Goal: Task Accomplishment & Management: Manage account settings

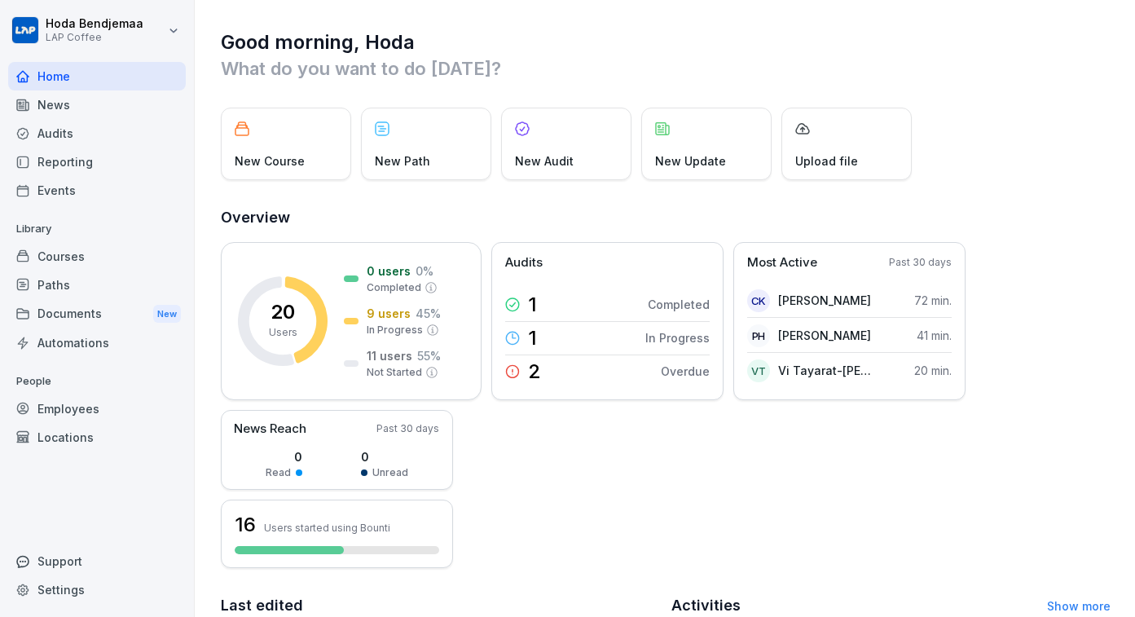
click at [150, 29] on html "[PERSON_NAME] LAP Coffee Home News Audits Reporting Events Library Courses Path…" at bounding box center [567, 308] width 1135 height 617
click at [110, 407] on div "Employees" at bounding box center [97, 408] width 178 height 29
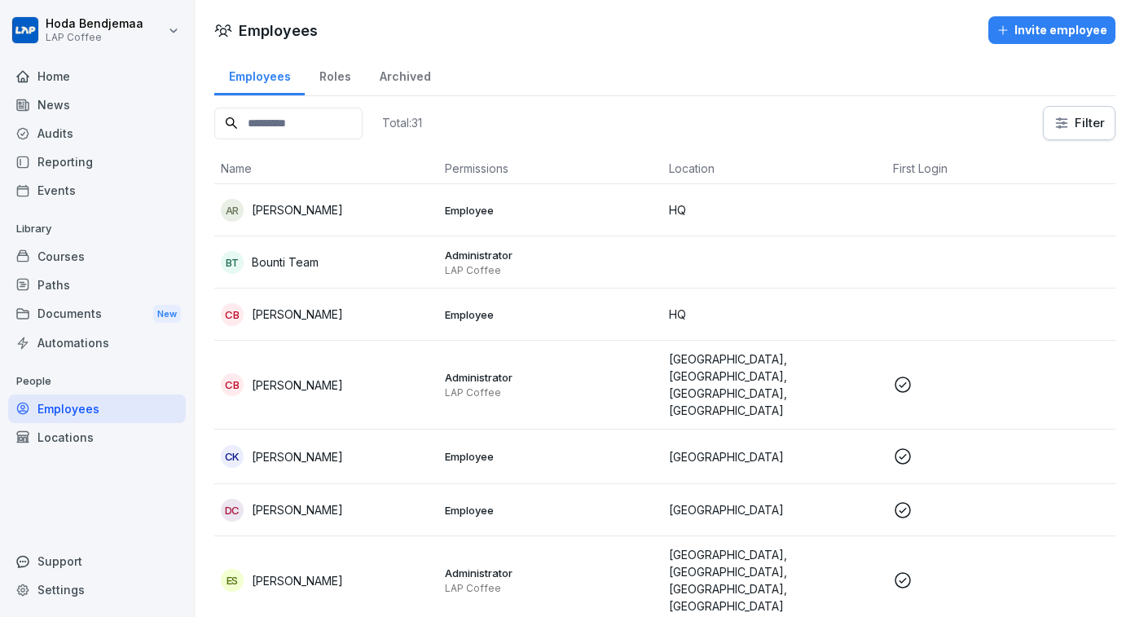
click at [64, 438] on div "Locations" at bounding box center [97, 437] width 178 height 29
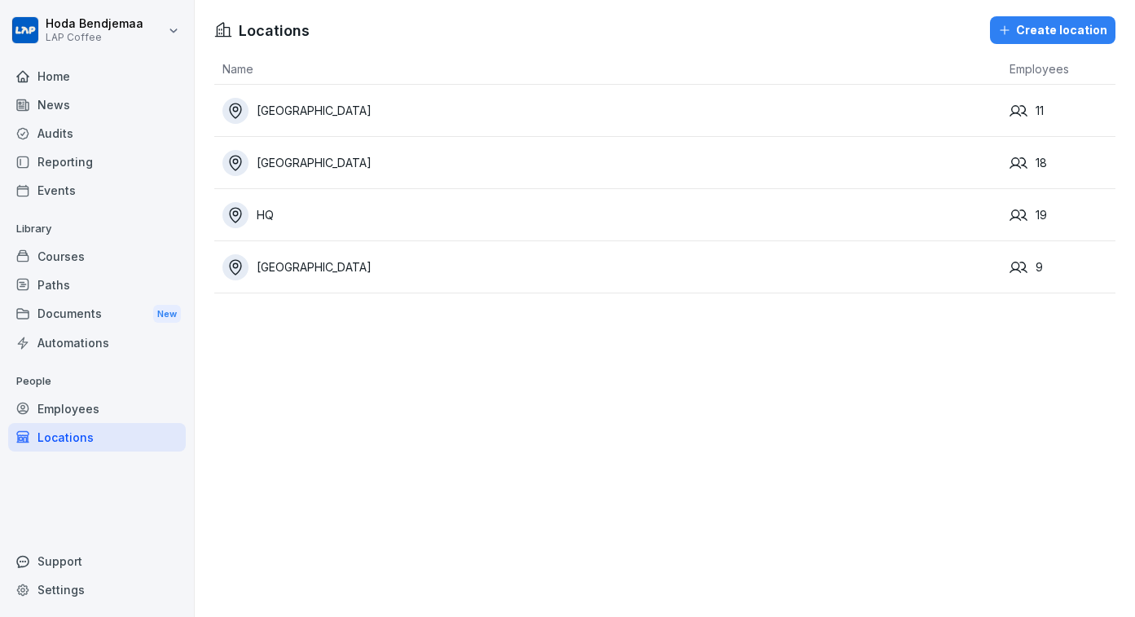
click at [286, 156] on div "[GEOGRAPHIC_DATA]" at bounding box center [611, 163] width 779 height 26
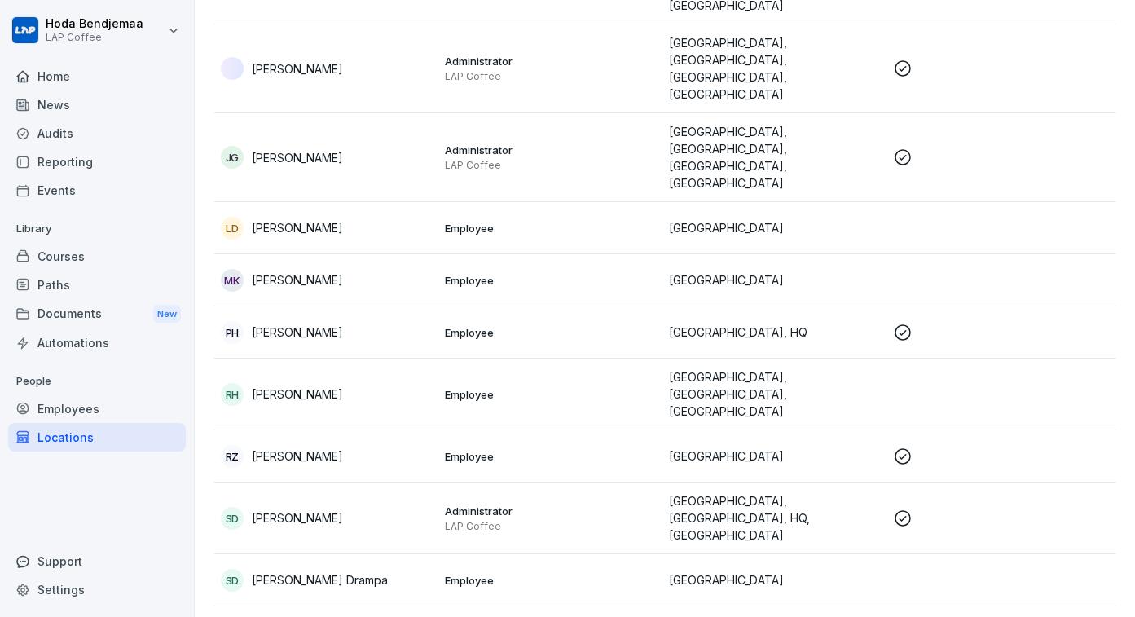
scroll to position [538, 0]
click at [68, 86] on div "Home" at bounding box center [97, 76] width 178 height 29
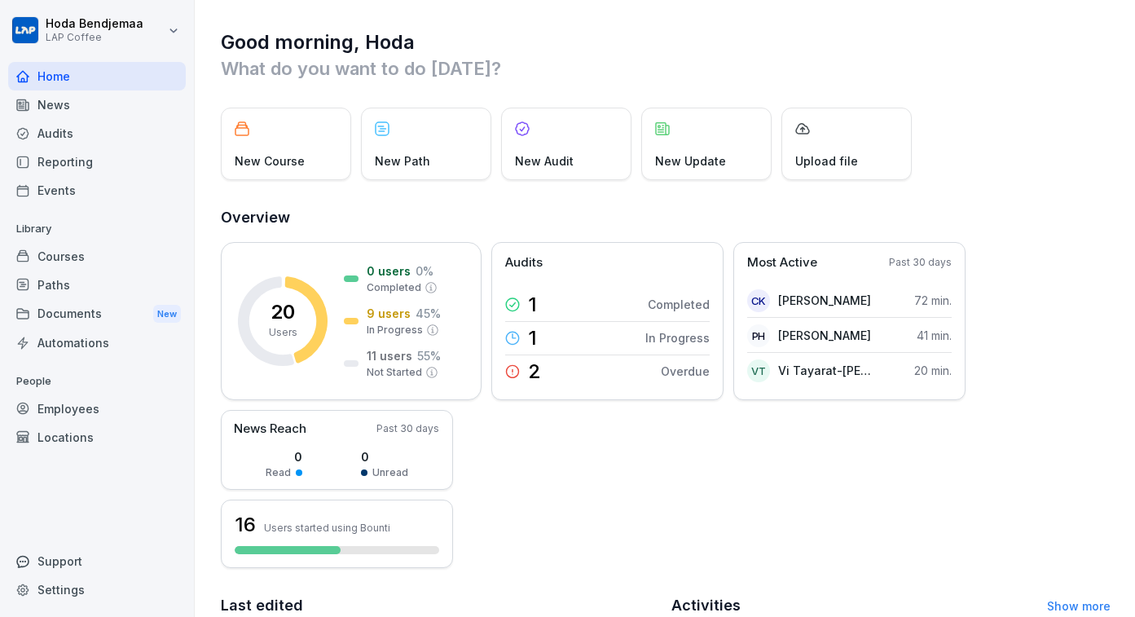
click at [54, 98] on div "News" at bounding box center [97, 104] width 178 height 29
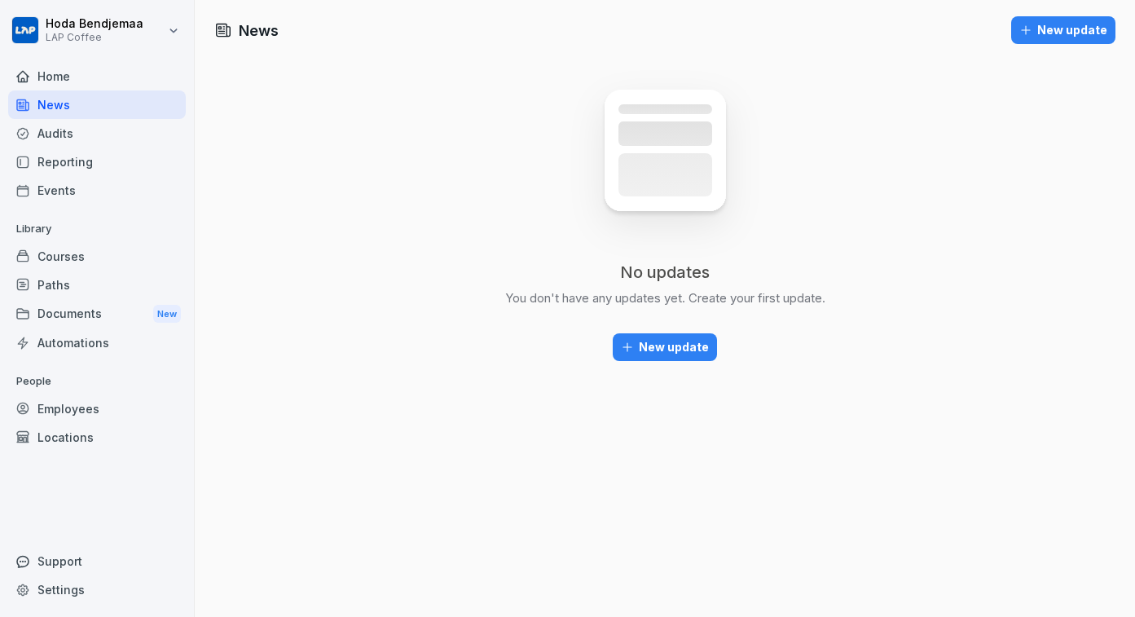
click at [54, 139] on div "Audits" at bounding box center [97, 133] width 178 height 29
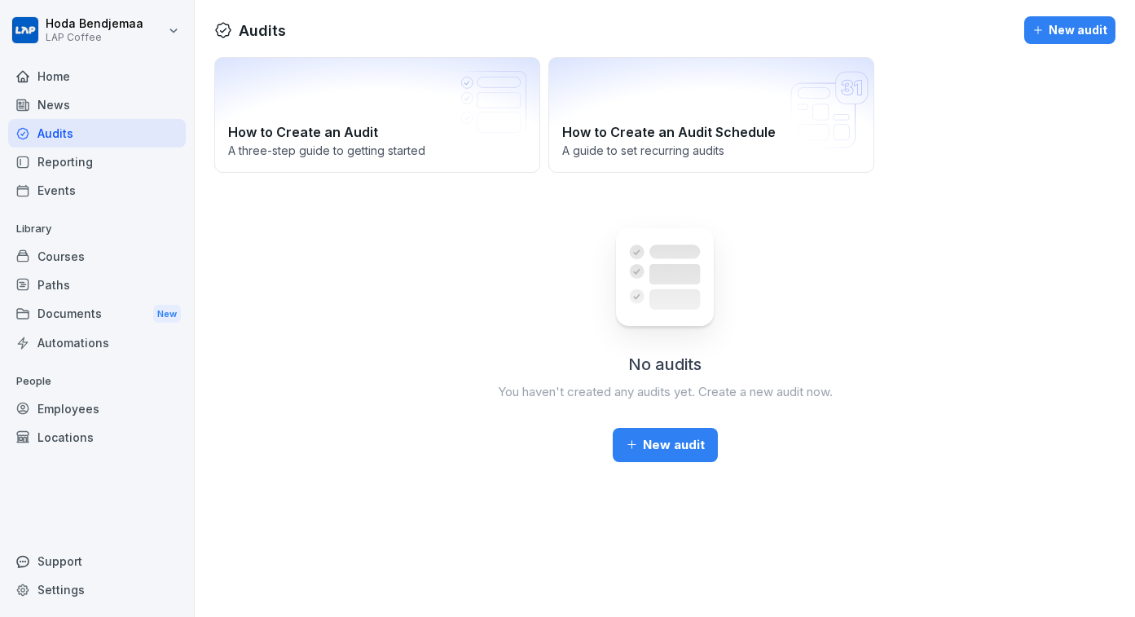
click at [67, 165] on div "Reporting" at bounding box center [97, 161] width 178 height 29
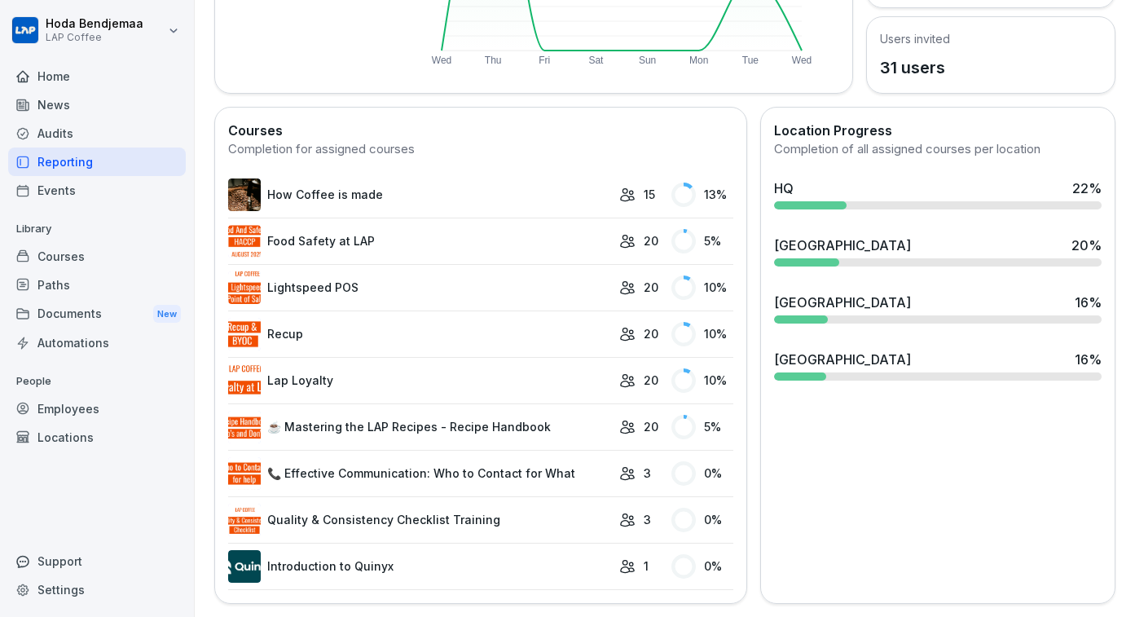
scroll to position [365, 0]
click at [907, 323] on div "75" at bounding box center [902, 327] width 14 height 11
click at [838, 301] on div "[GEOGRAPHIC_DATA] 16 %" at bounding box center [937, 303] width 327 height 20
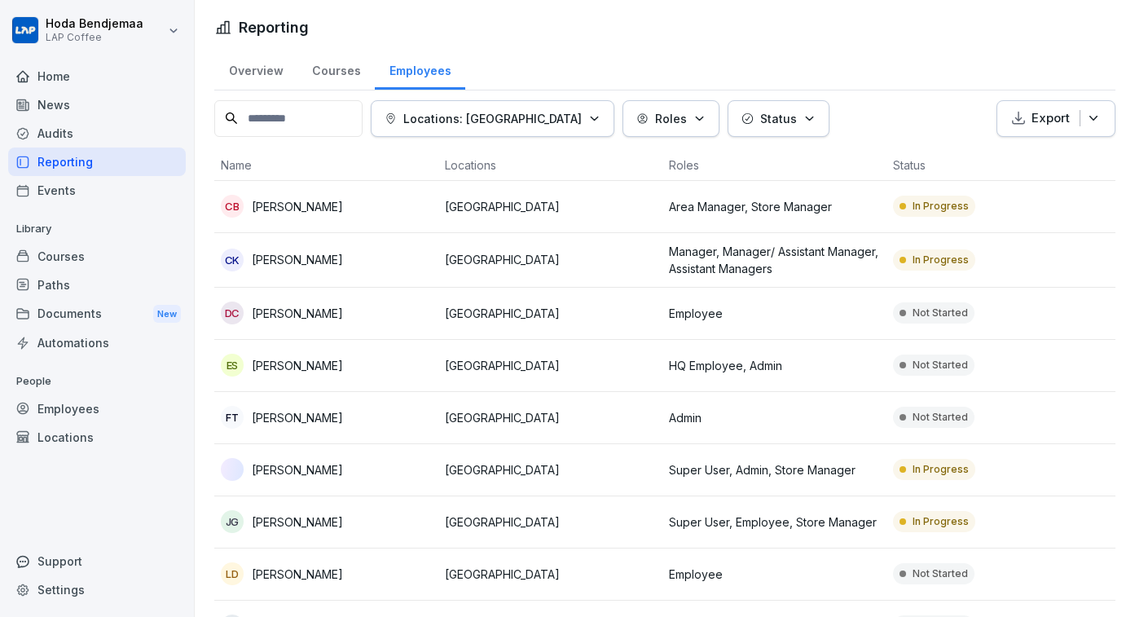
click at [87, 62] on div "Home" at bounding box center [97, 76] width 178 height 29
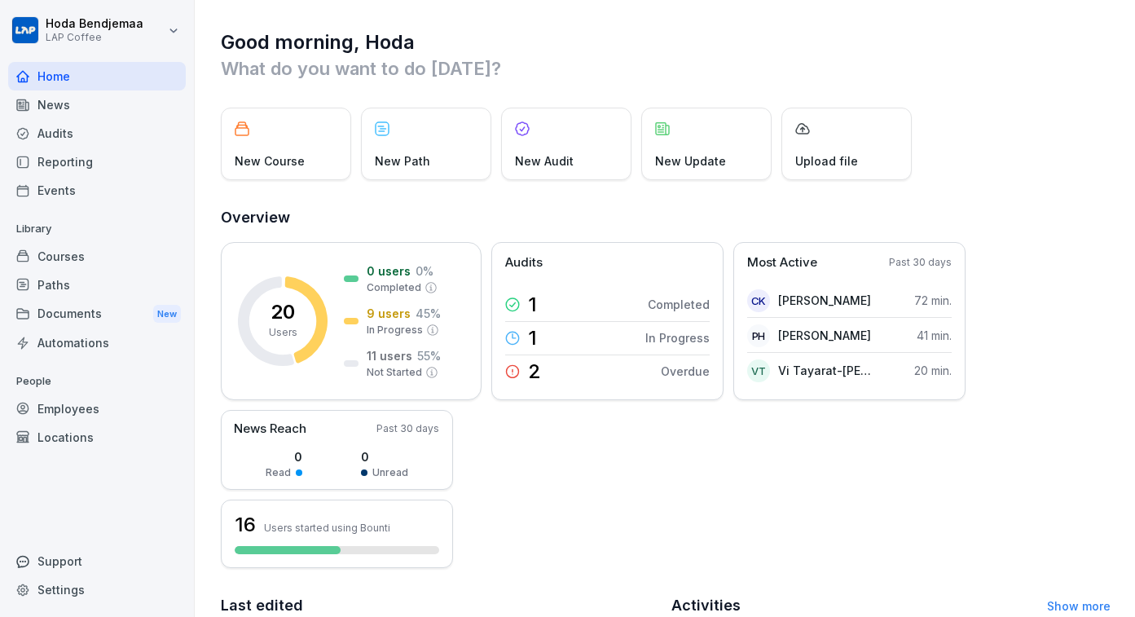
click at [304, 159] on div "New Course" at bounding box center [286, 144] width 130 height 72
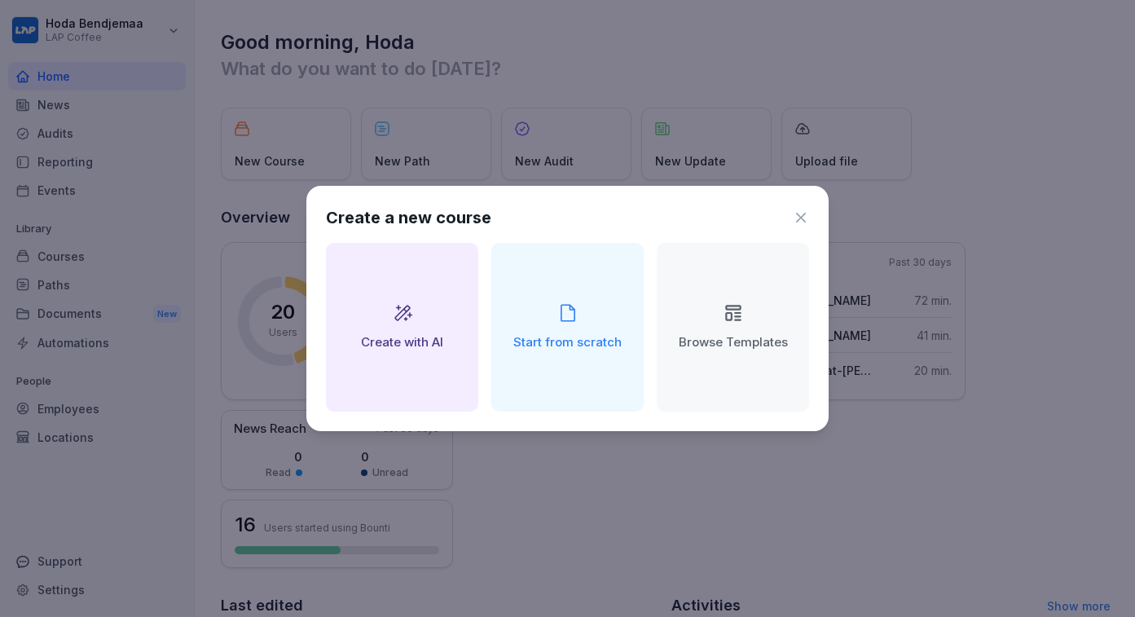
click at [810, 217] on div "Create a new course Create with AI Start from scratch Browse Templates" at bounding box center [567, 308] width 522 height 245
click at [803, 219] on icon at bounding box center [801, 218] width 10 height 10
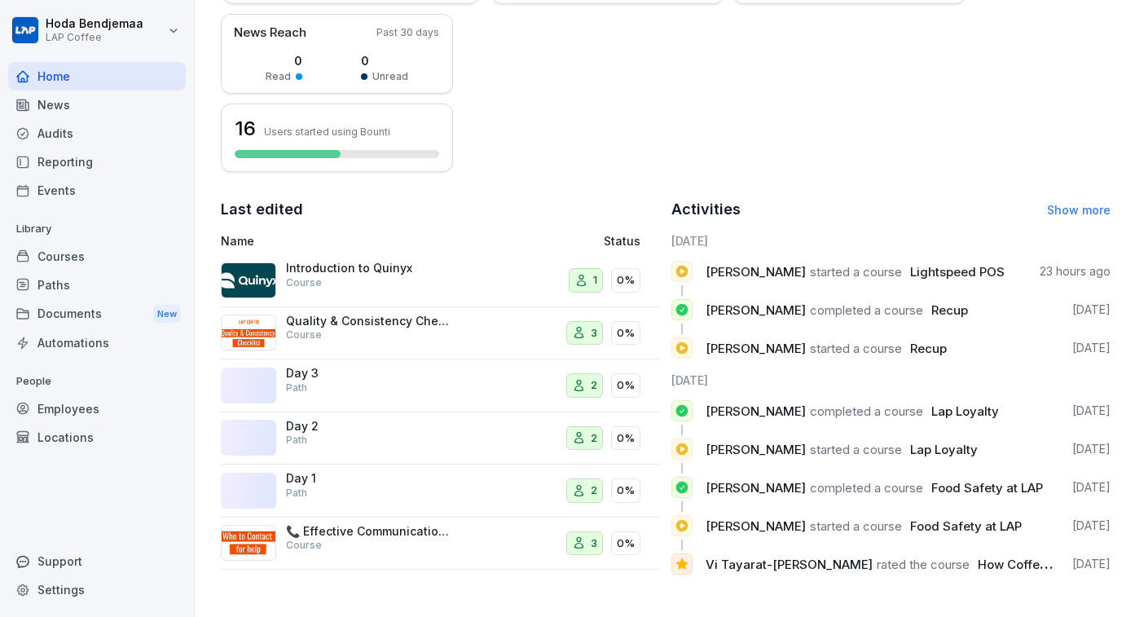
scroll to position [396, 0]
click at [61, 314] on div "Documents New" at bounding box center [97, 314] width 178 height 30
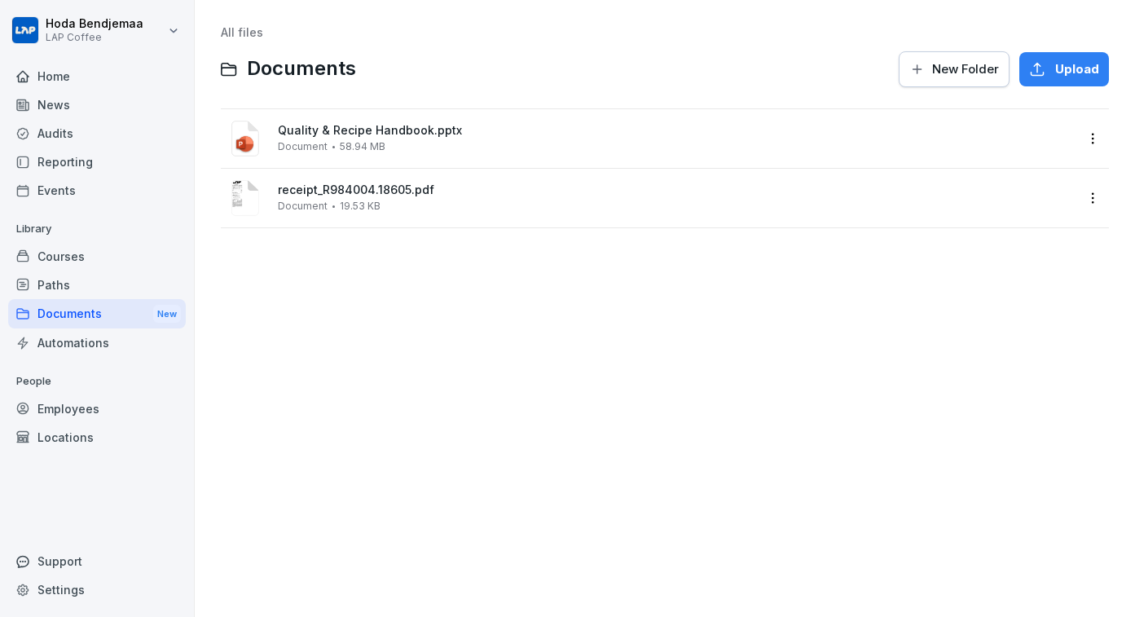
click at [396, 209] on div "receipt_R984004.18605.pdf Document 19.53 KB" at bounding box center [676, 197] width 797 height 29
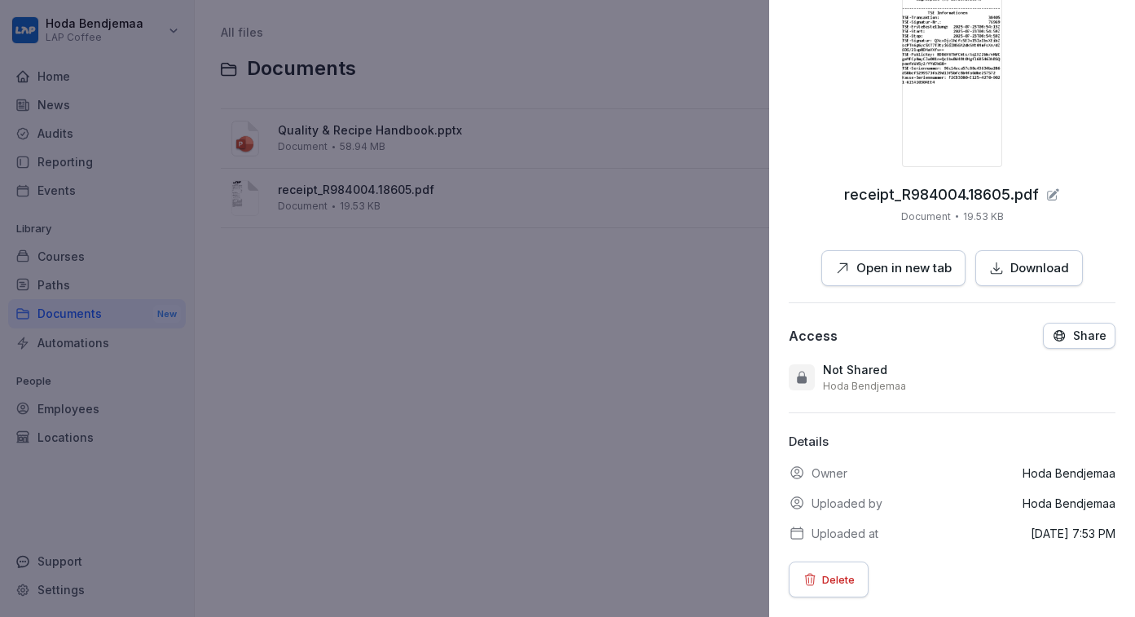
scroll to position [242, 0]
click at [850, 582] on p "Delete" at bounding box center [838, 580] width 33 height 18
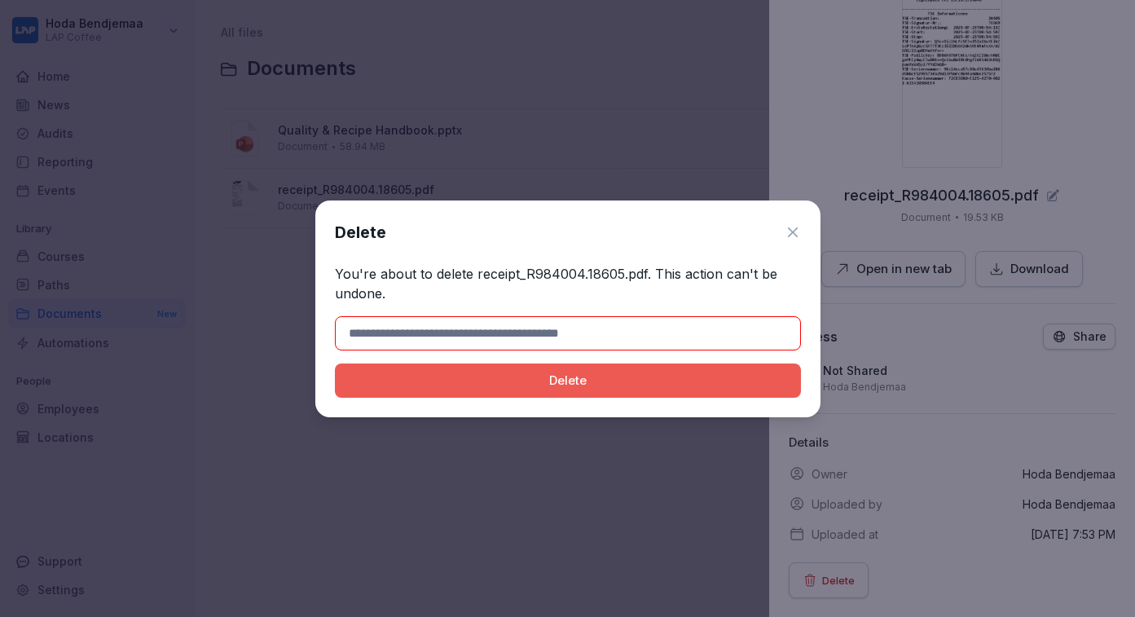
click at [616, 376] on div "Delete" at bounding box center [568, 380] width 440 height 18
click at [790, 231] on icon at bounding box center [792, 232] width 16 height 16
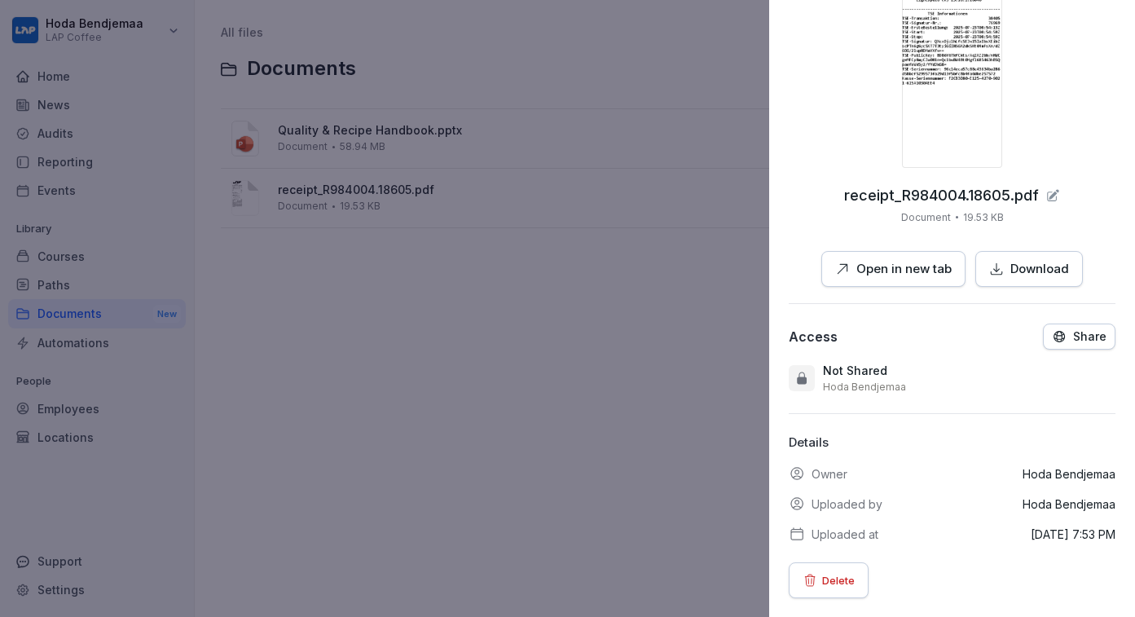
click at [1060, 130] on div "receipt_R984004.18605.pdf Document 19.53 KB Open in new tab Download" at bounding box center [951, 64] width 327 height 445
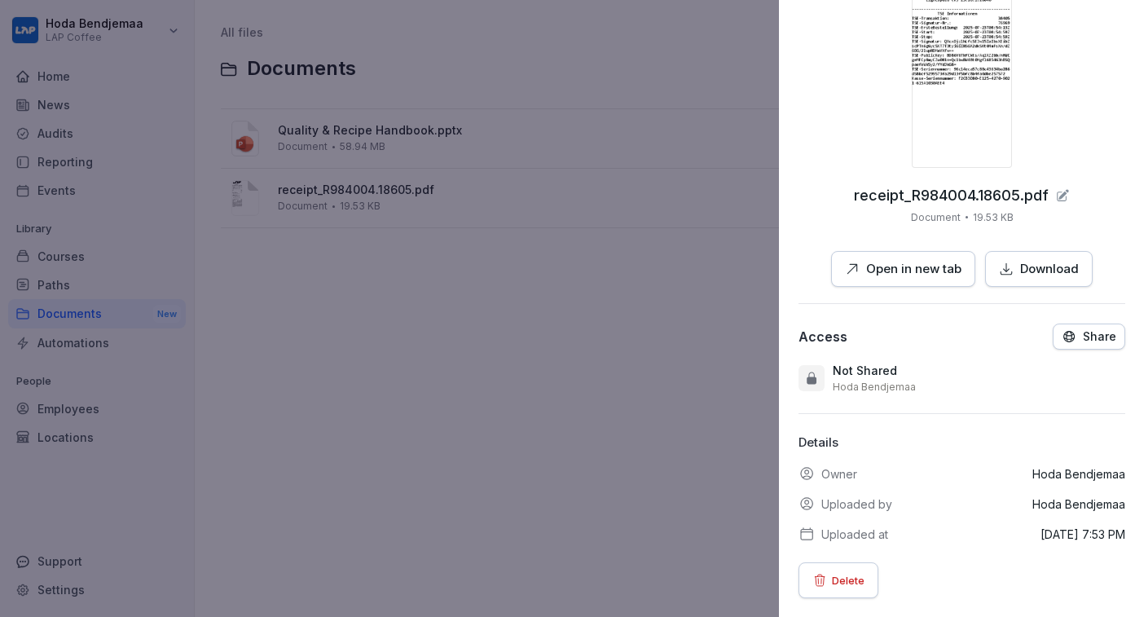
click at [624, 207] on div at bounding box center [567, 308] width 1135 height 617
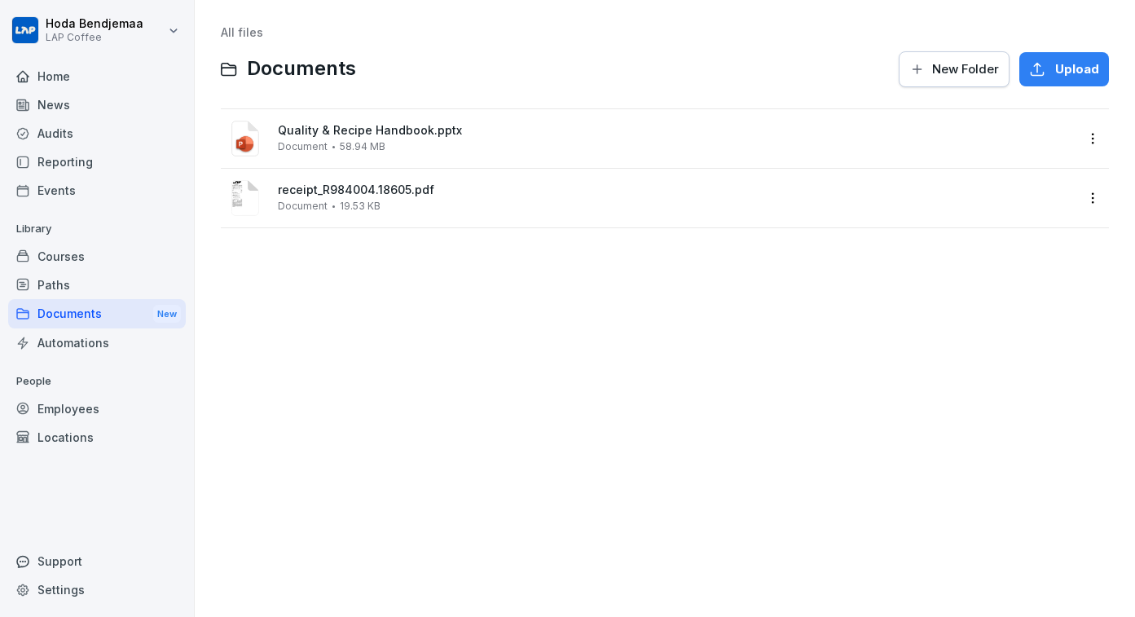
click at [414, 146] on div "Quality & Recipe Handbook.pptx Document 58.94 MB" at bounding box center [676, 138] width 797 height 29
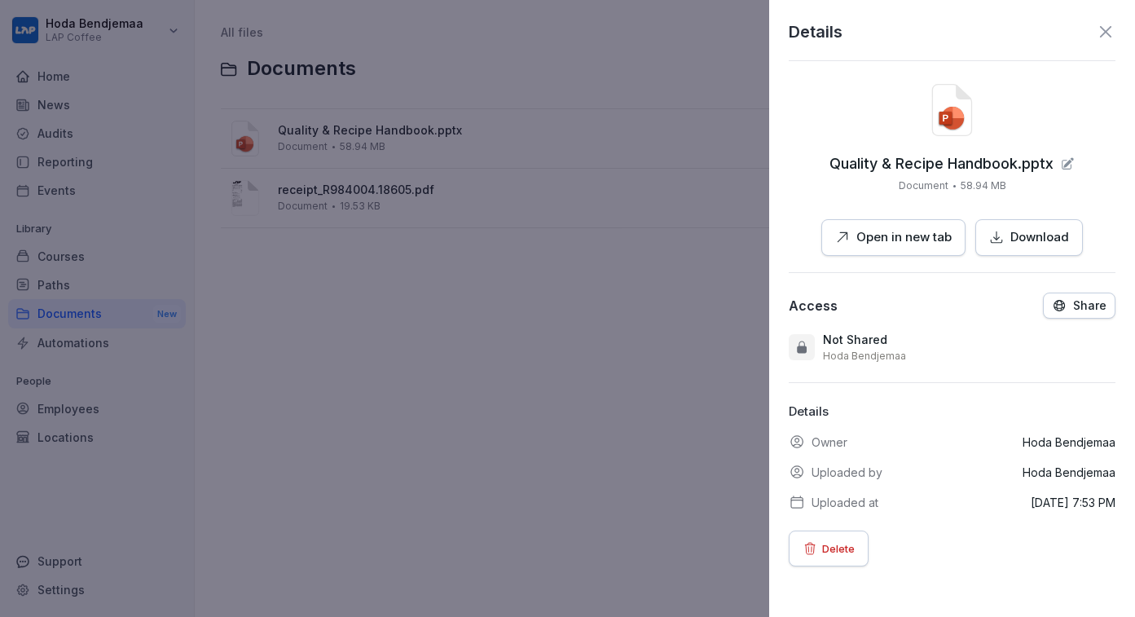
click at [831, 563] on button "Delete" at bounding box center [828, 548] width 80 height 36
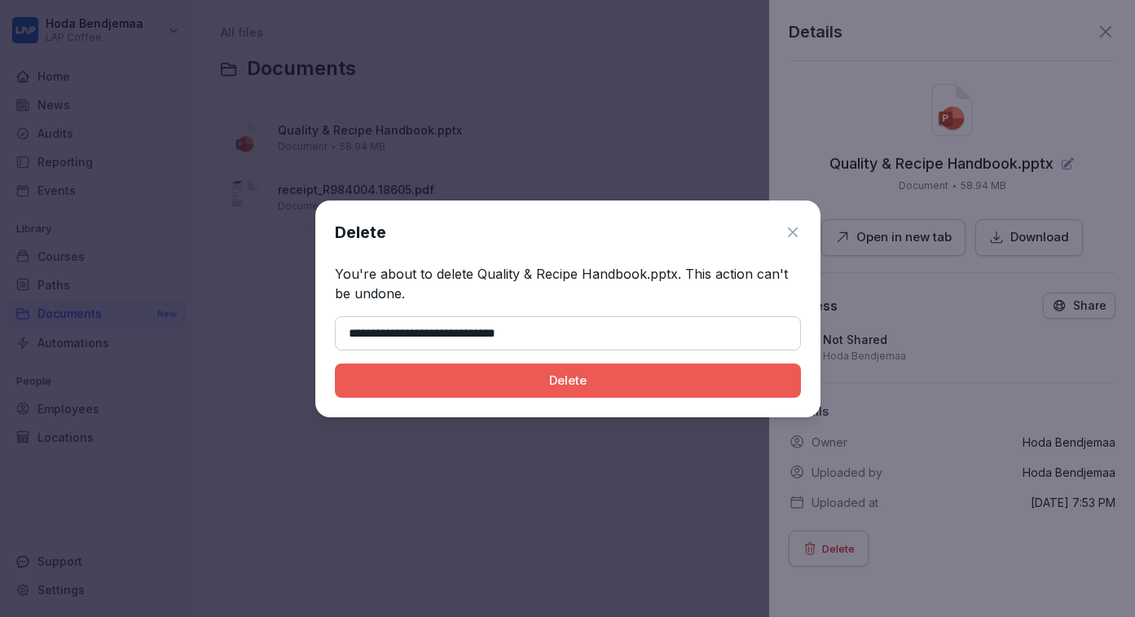
type input "**********"
click at [550, 383] on div "Delete" at bounding box center [568, 380] width 440 height 18
